Goal: Find specific page/section: Find specific page/section

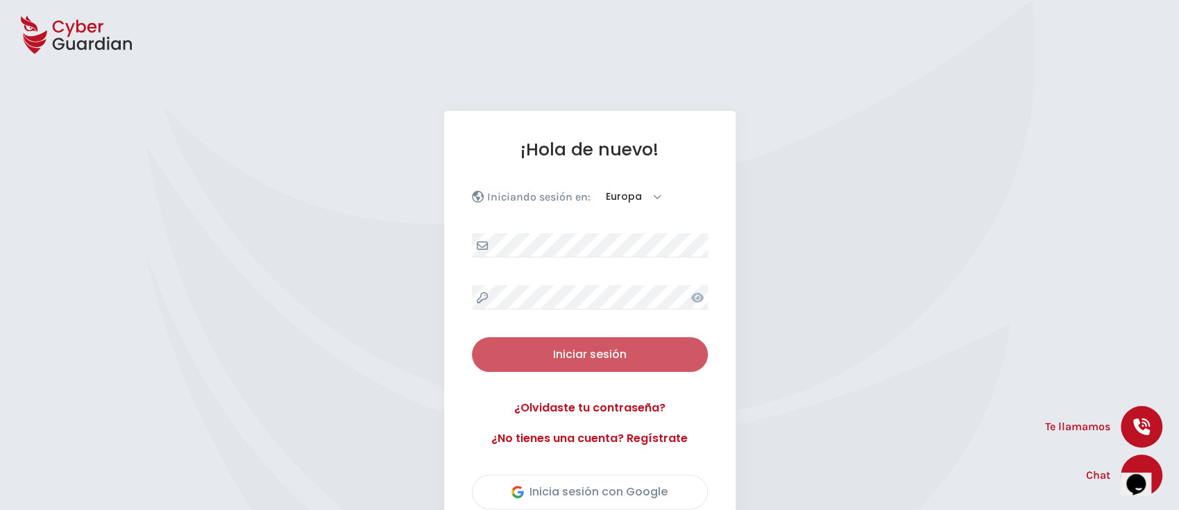
click at [562, 348] on div "Iniciar sesión" at bounding box center [589, 354] width 215 height 17
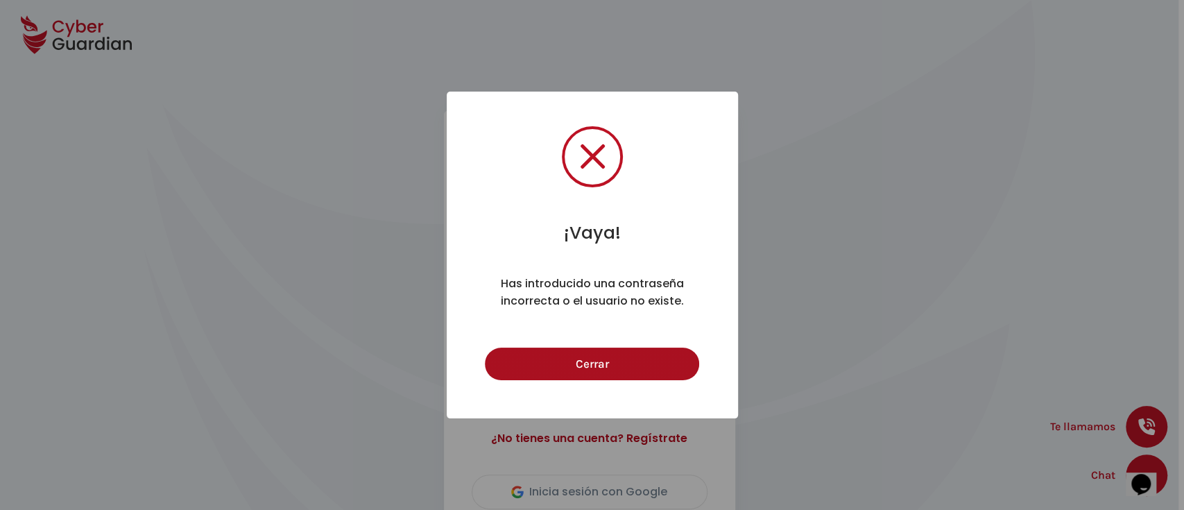
click at [563, 364] on button "Cerrar" at bounding box center [592, 364] width 214 height 33
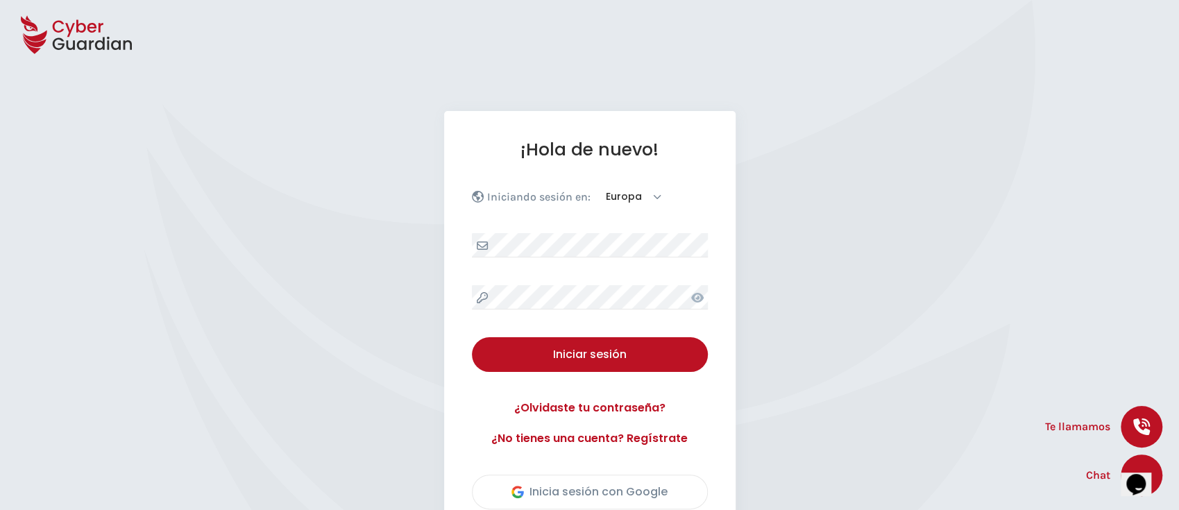
click at [695, 300] on icon at bounding box center [697, 297] width 12 height 11
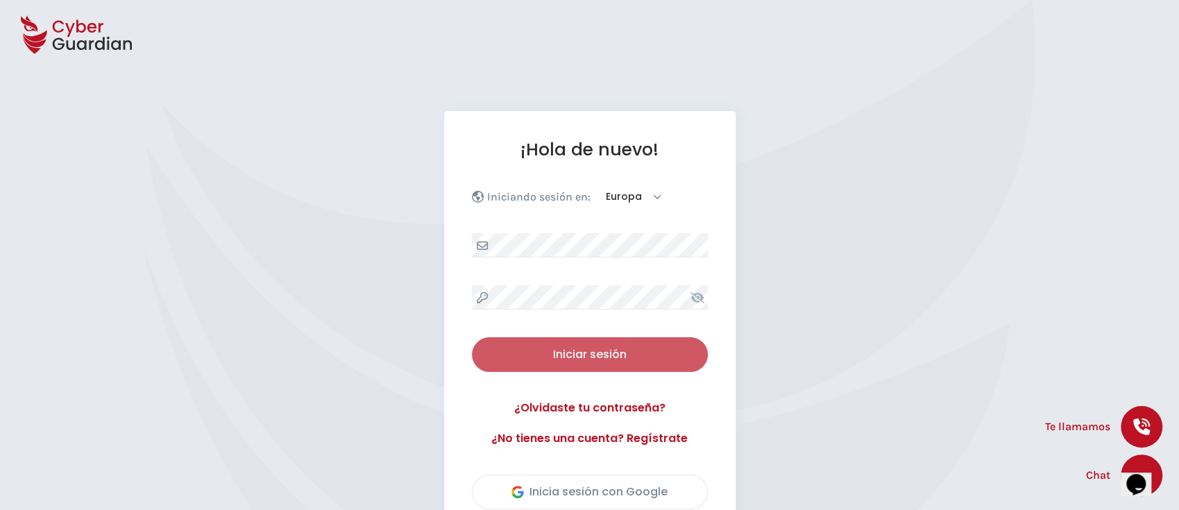
click at [523, 356] on div "Iniciar sesión" at bounding box center [589, 354] width 215 height 17
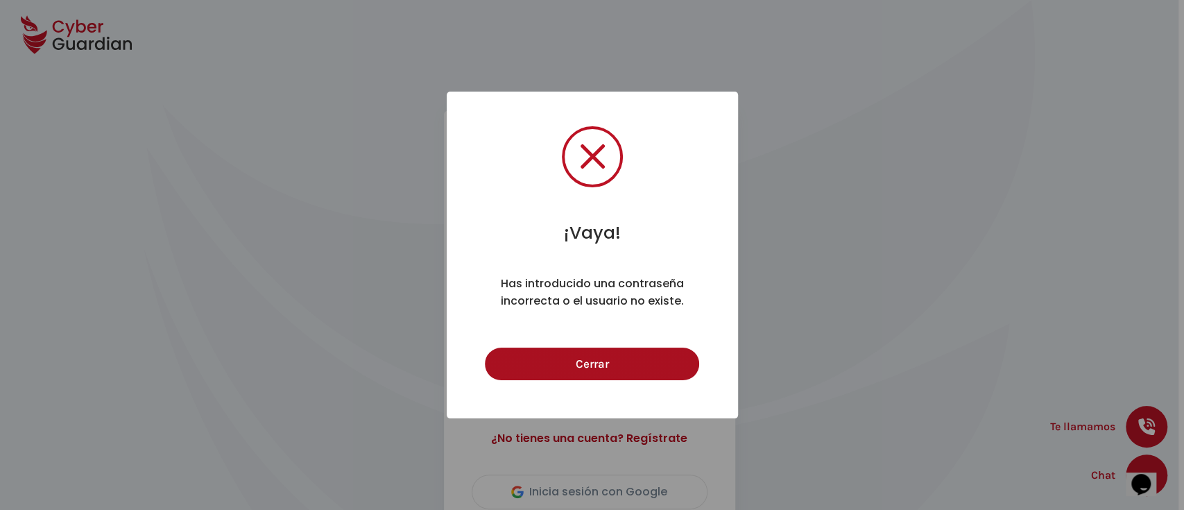
click at [546, 348] on button "Cerrar" at bounding box center [592, 364] width 214 height 33
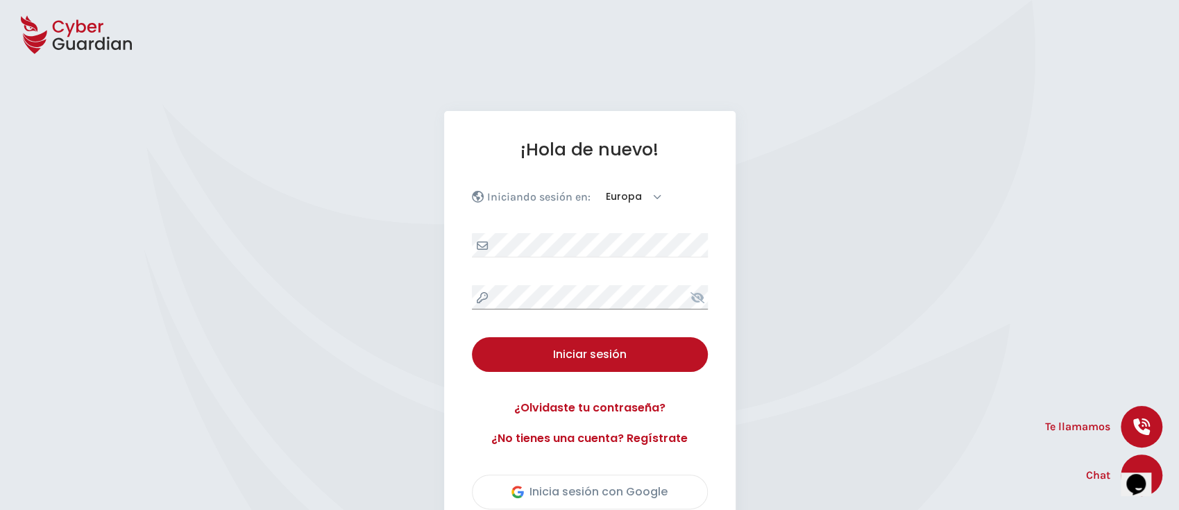
click at [383, 308] on div "¡Hola de nuevo! Iniciando sesión en: Europa América Iniciar sesión ¿Olvidaste t…" at bounding box center [589, 324] width 1179 height 426
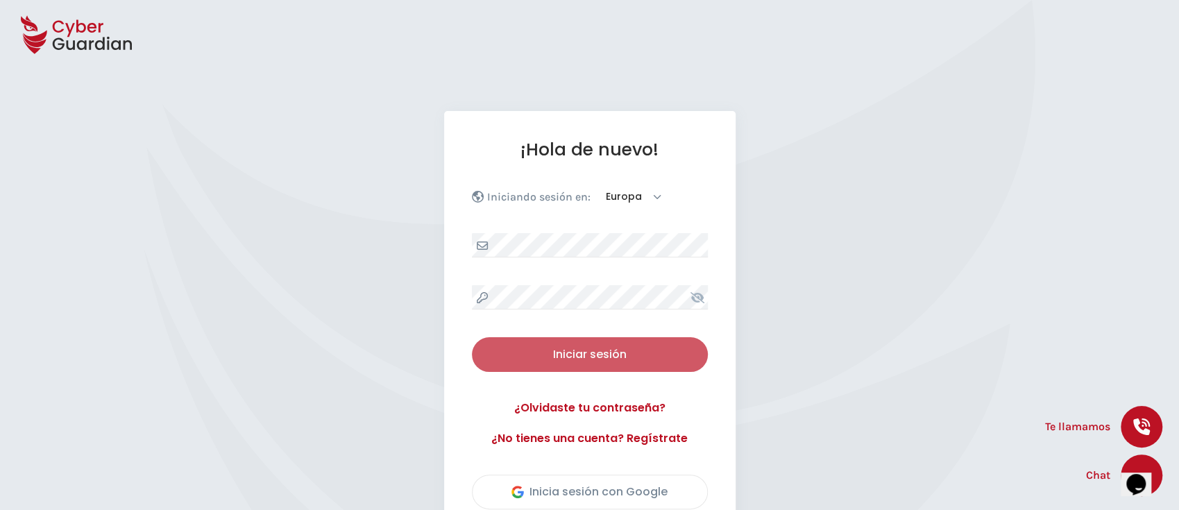
click at [579, 352] on div "Iniciar sesión" at bounding box center [589, 354] width 215 height 17
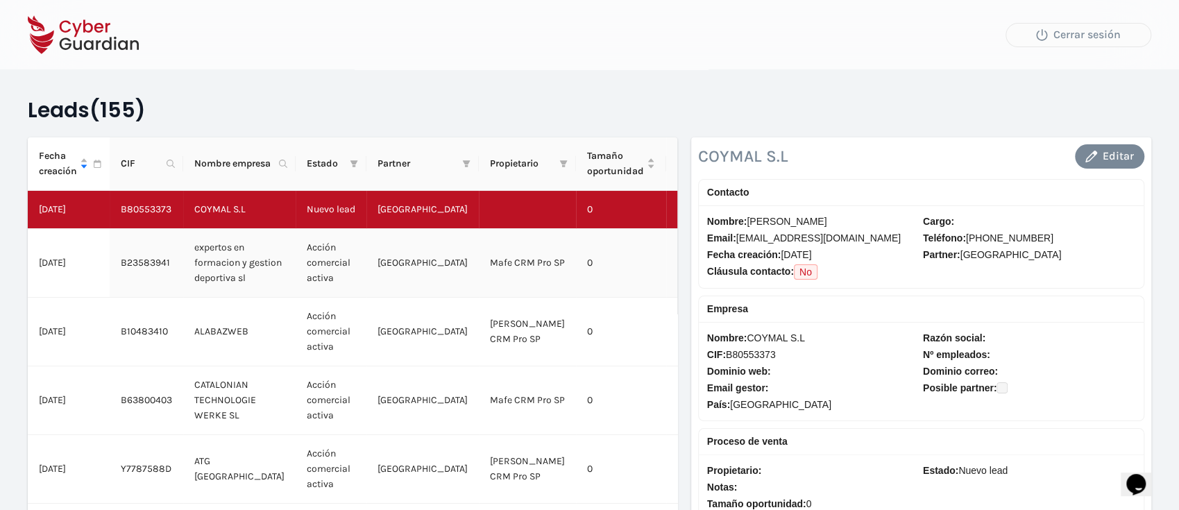
click at [479, 298] on td "Mafe CRM Pro SP" at bounding box center [527, 263] width 97 height 69
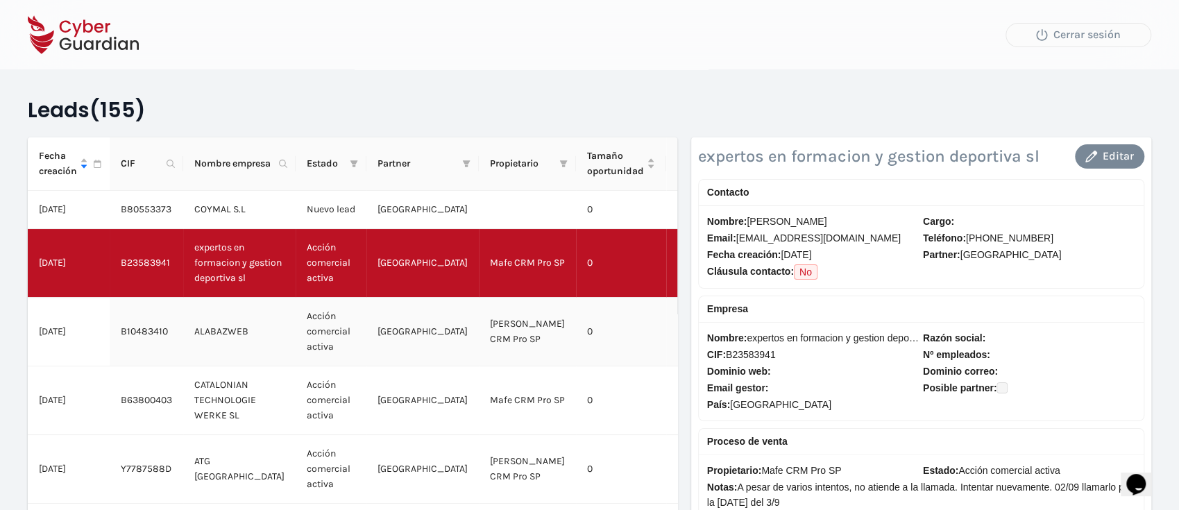
click at [479, 366] on td "[PERSON_NAME] CRM Pro SP" at bounding box center [527, 332] width 97 height 69
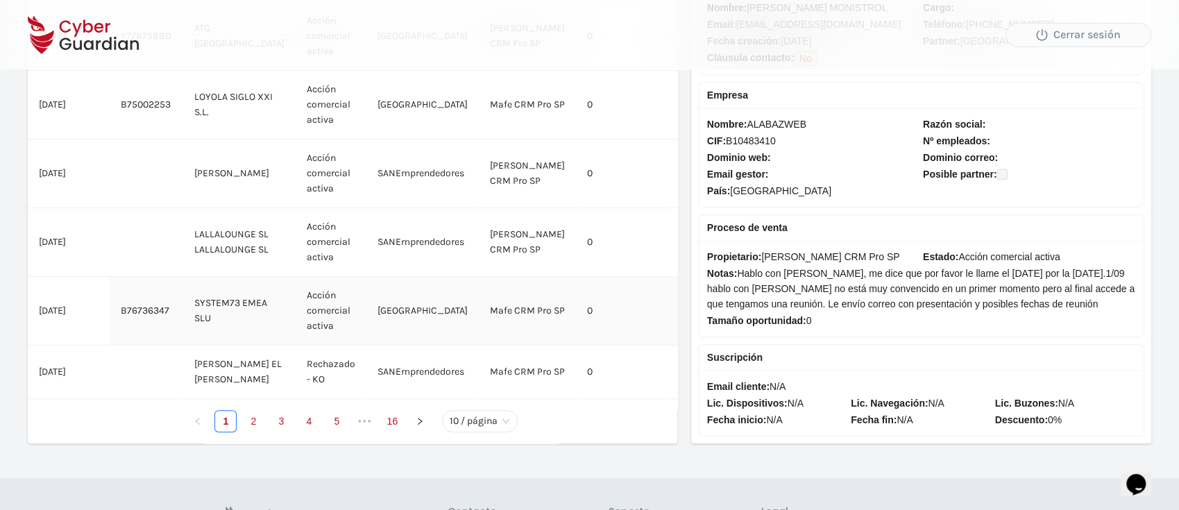
scroll to position [462, 0]
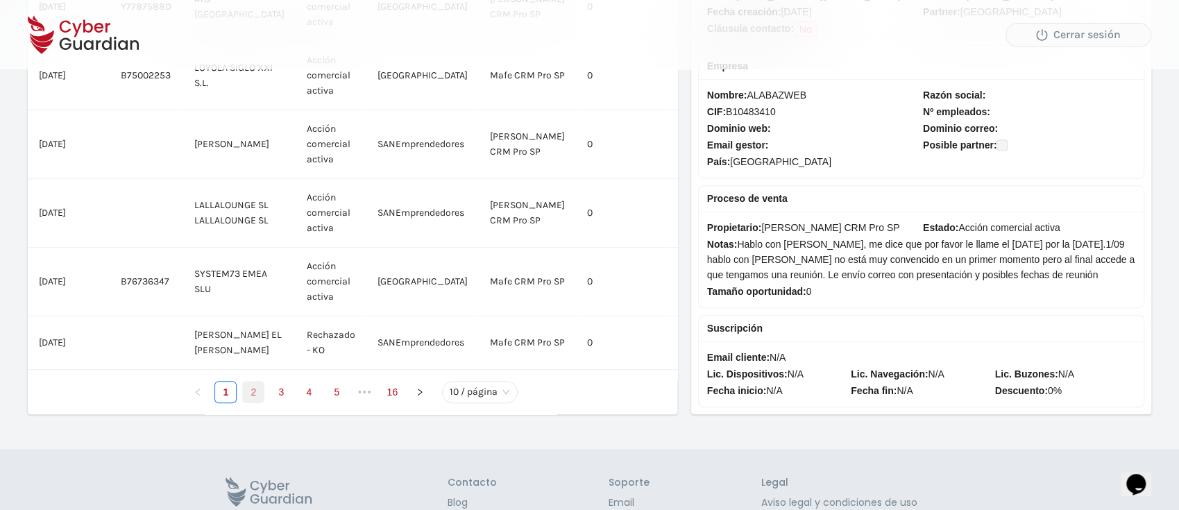
click at [247, 402] on link "2" at bounding box center [253, 392] width 21 height 21
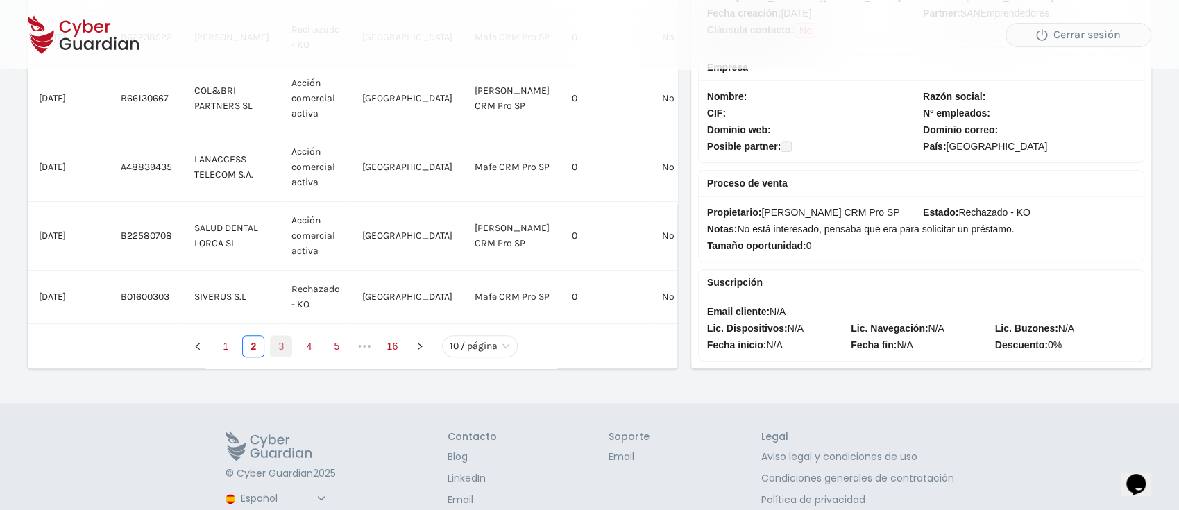
click at [289, 357] on link "3" at bounding box center [281, 346] width 21 height 21
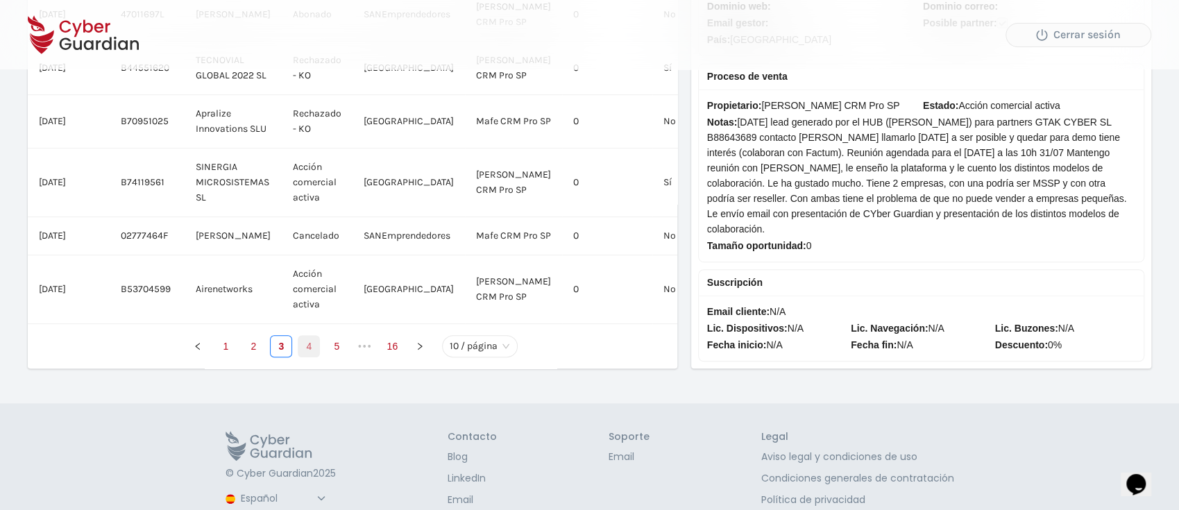
click at [311, 357] on link "4" at bounding box center [308, 346] width 21 height 21
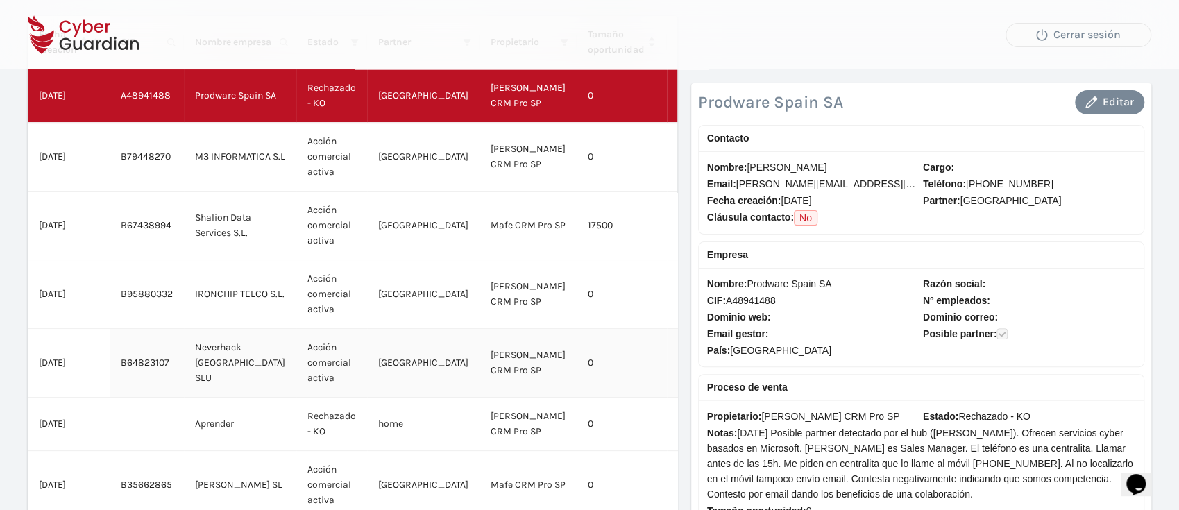
scroll to position [92, 0]
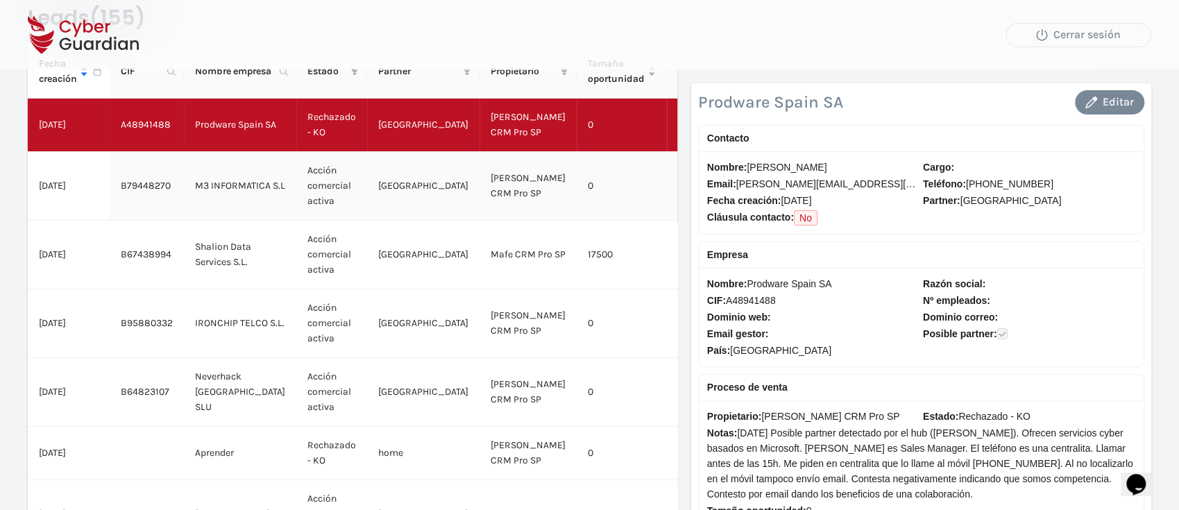
click at [497, 197] on td "[PERSON_NAME] CRM Pro SP" at bounding box center [527, 186] width 97 height 69
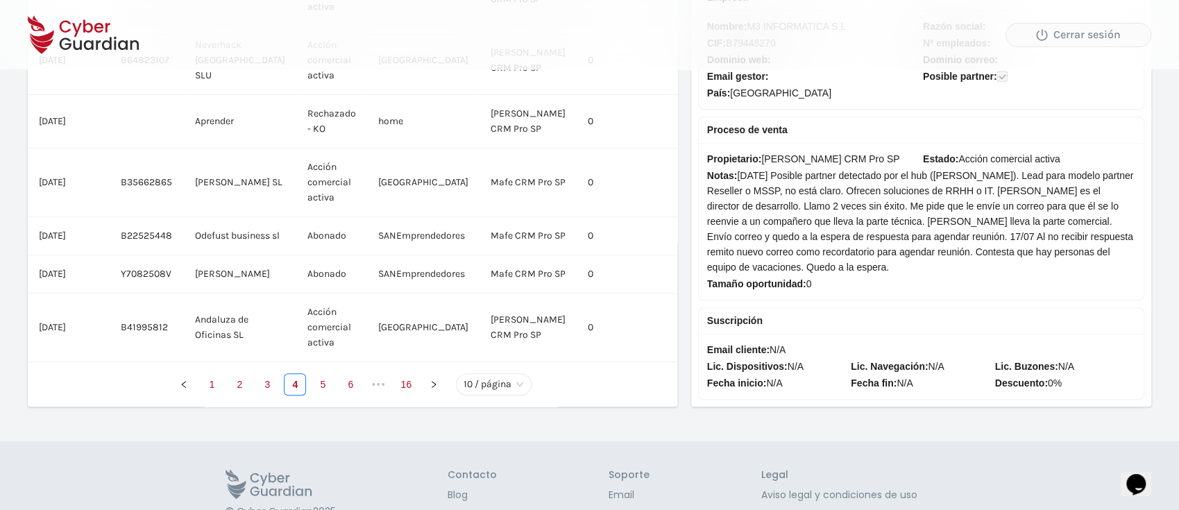
scroll to position [462, 0]
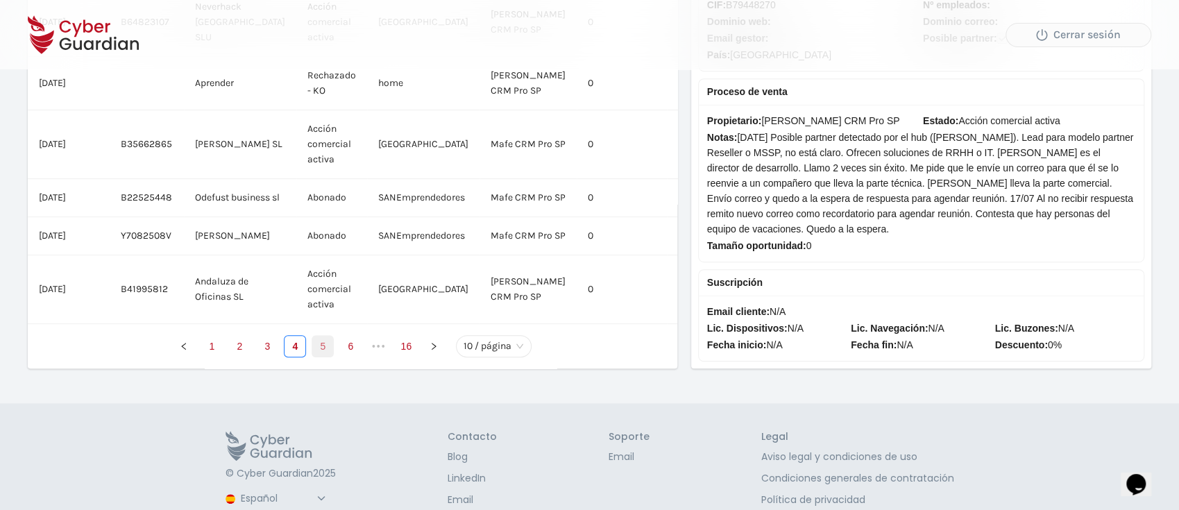
click at [312, 357] on link "5" at bounding box center [322, 346] width 21 height 21
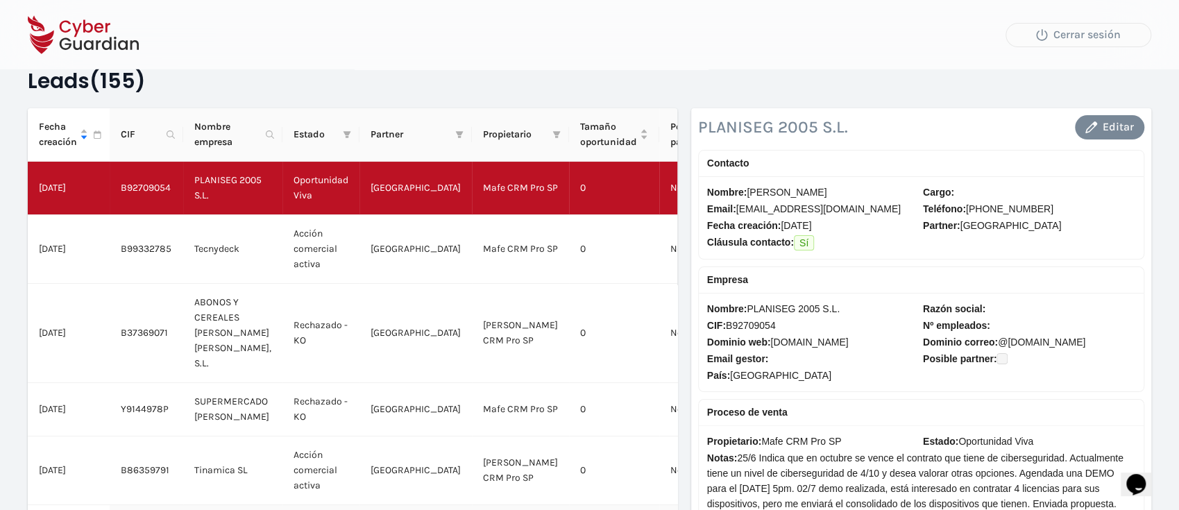
scroll to position [0, 0]
